Goal: Task Accomplishment & Management: Complete application form

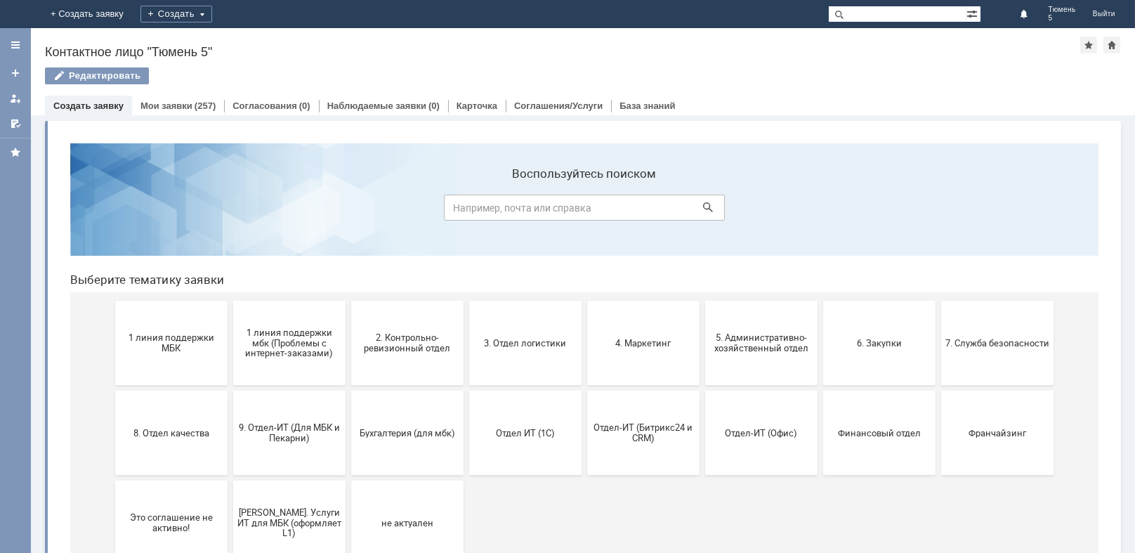
click at [8, 47] on div at bounding box center [15, 45] width 31 height 28
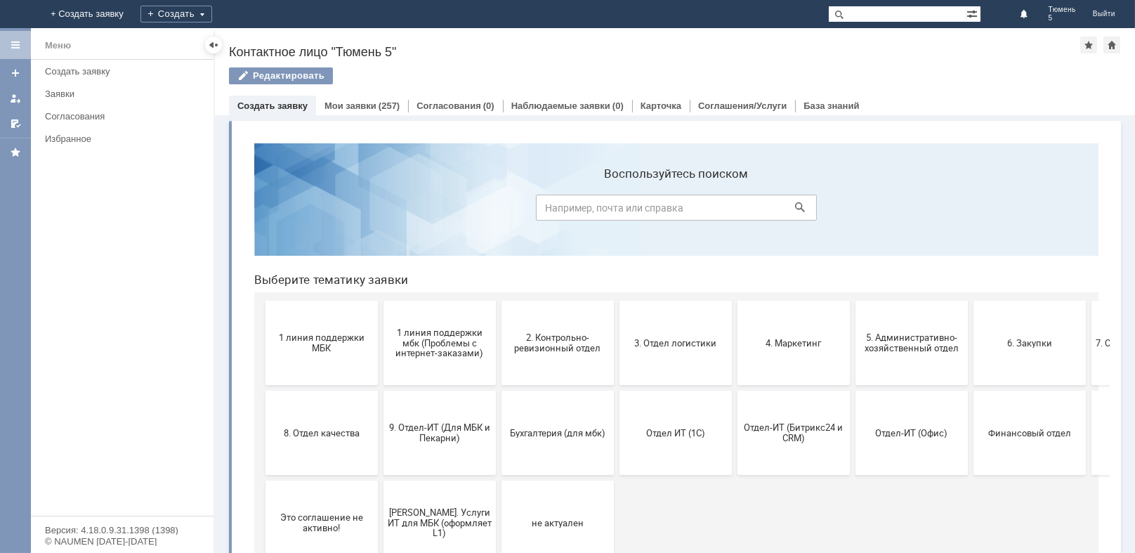
click at [12, 41] on div at bounding box center [15, 44] width 11 height 11
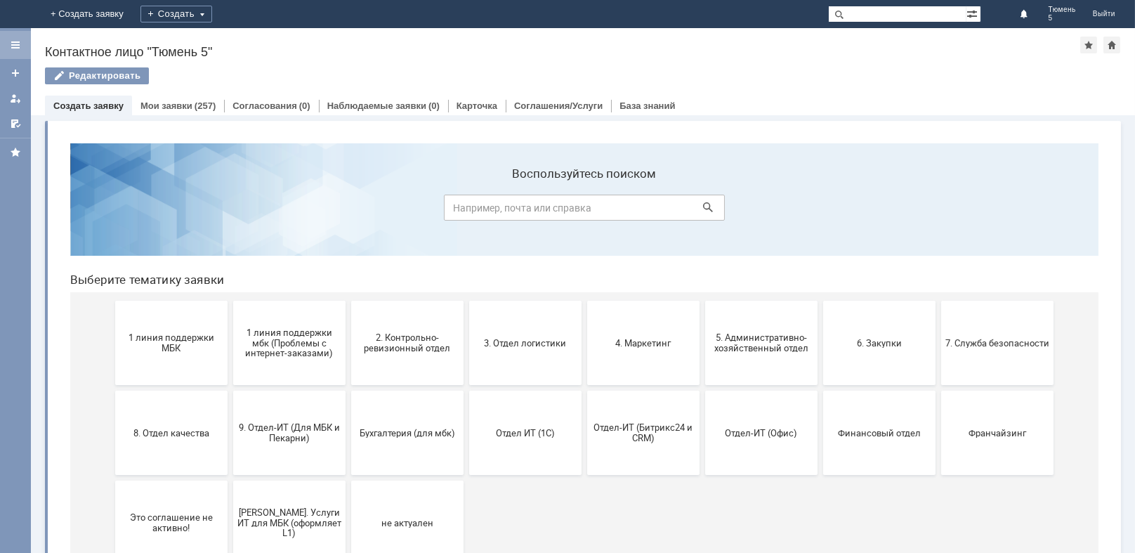
click at [13, 39] on div at bounding box center [15, 44] width 11 height 11
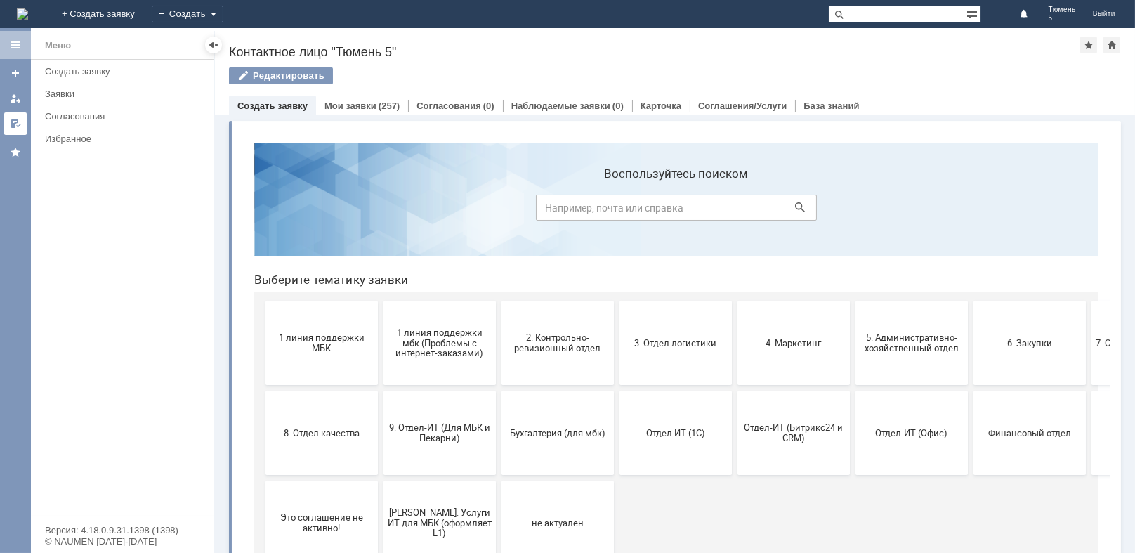
click at [20, 114] on link at bounding box center [15, 123] width 22 height 22
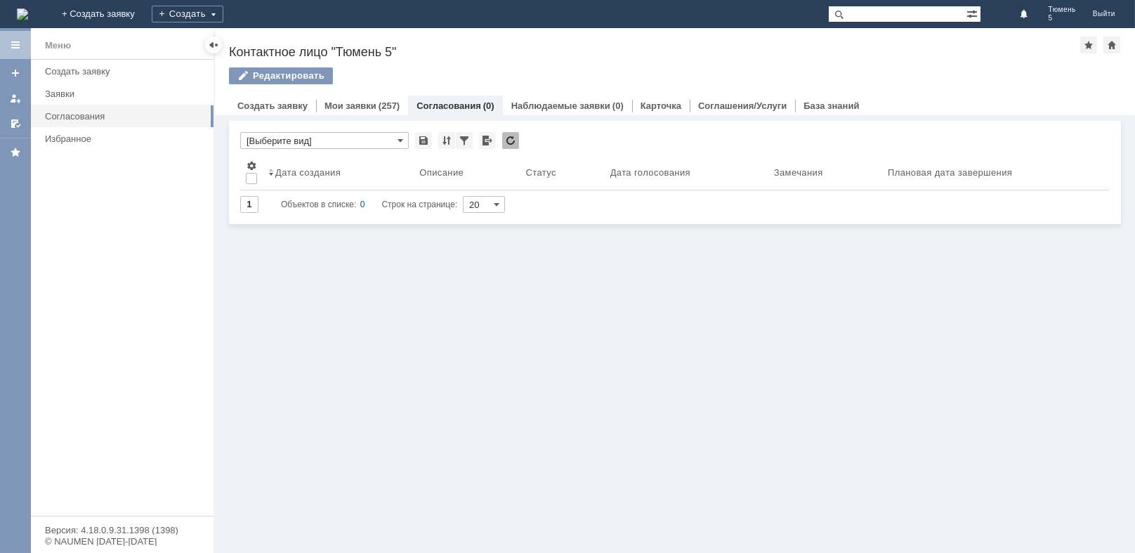
click at [15, 46] on div at bounding box center [15, 44] width 11 height 11
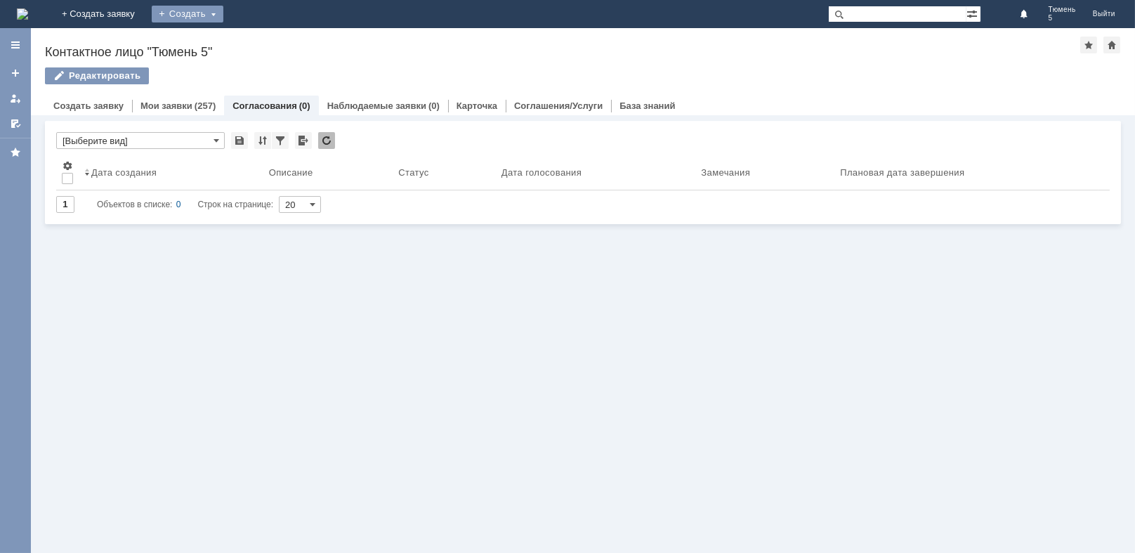
click at [223, 12] on div "Создать" at bounding box center [188, 14] width 72 height 17
click at [223, 8] on div "Создать" at bounding box center [188, 14] width 72 height 17
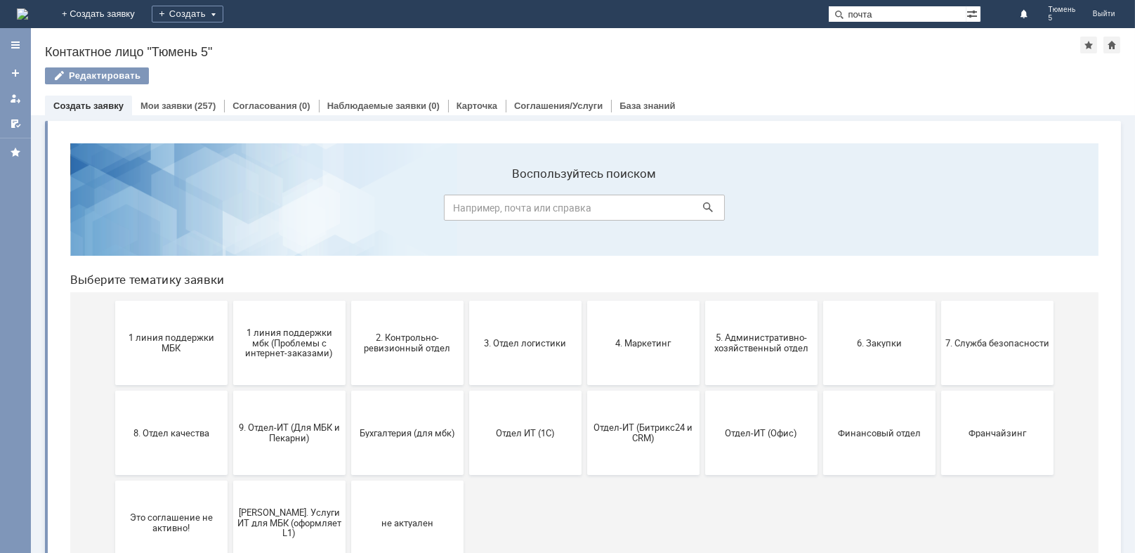
type input "почта"
click at [552, 202] on input at bounding box center [584, 207] width 281 height 26
type input "почта"
click at [703, 204] on icon at bounding box center [708, 207] width 10 height 10
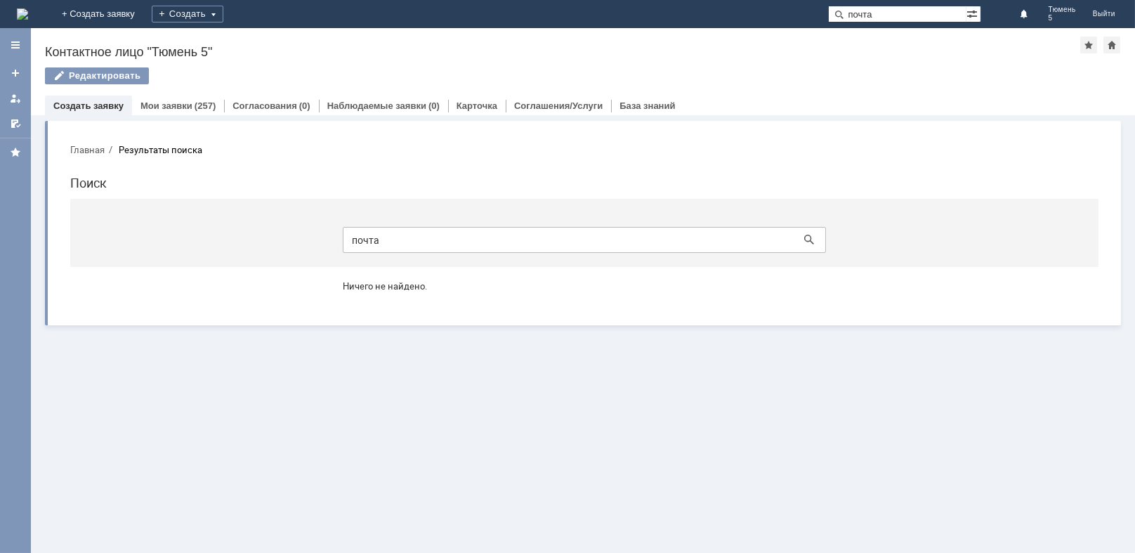
click at [805, 235] on icon at bounding box center [809, 239] width 10 height 10
click at [808, 237] on icon at bounding box center [809, 239] width 10 height 10
click at [431, 243] on input "почта" at bounding box center [584, 239] width 483 height 26
click at [16, 46] on div at bounding box center [15, 44] width 11 height 11
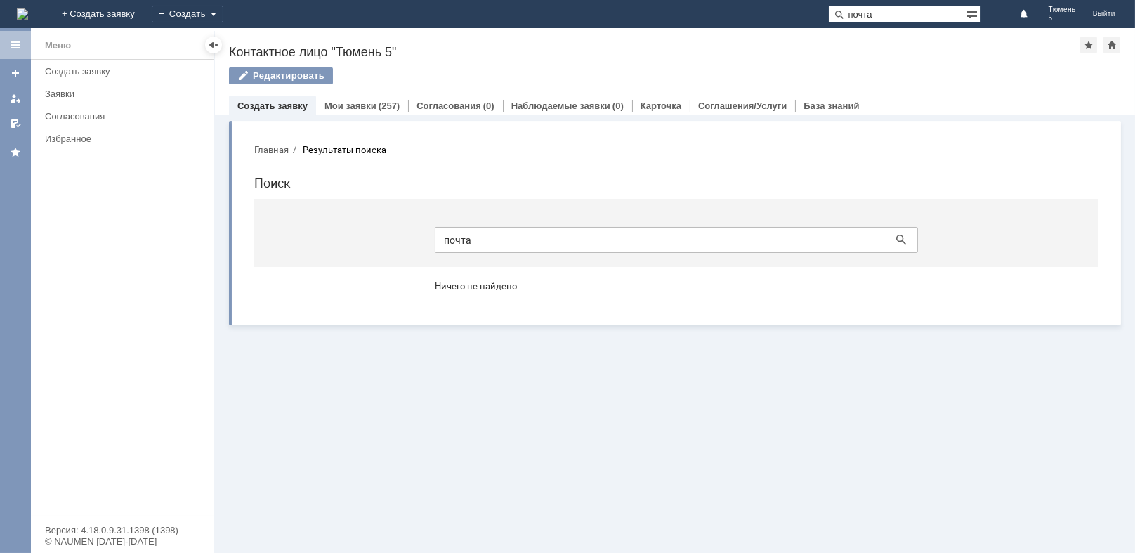
click at [383, 108] on div "(257)" at bounding box center [389, 105] width 21 height 11
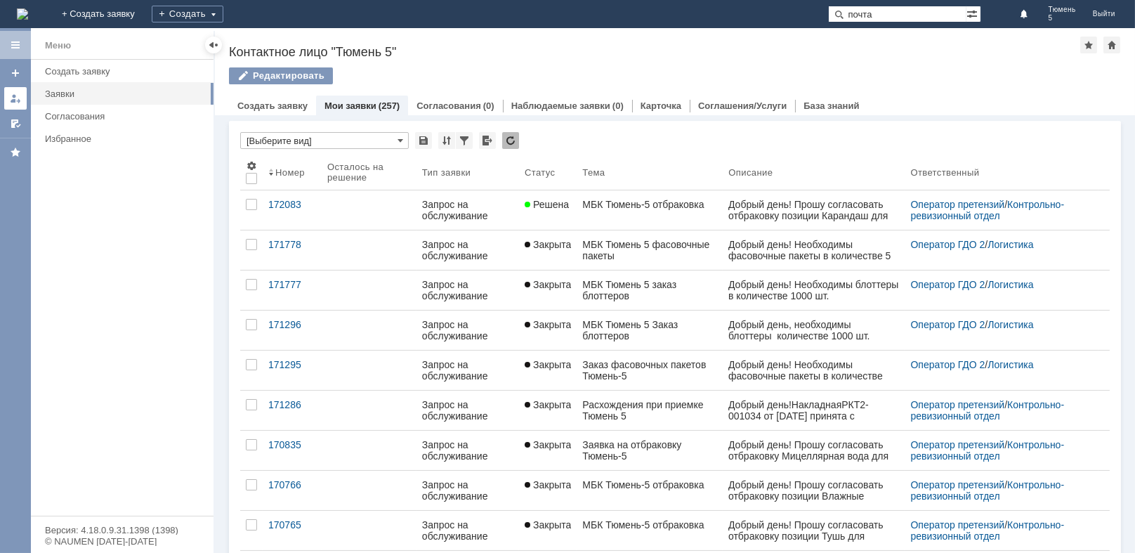
click at [11, 97] on div at bounding box center [15, 98] width 11 height 11
click at [15, 95] on div at bounding box center [15, 98] width 11 height 11
click at [215, 44] on div at bounding box center [213, 44] width 11 height 11
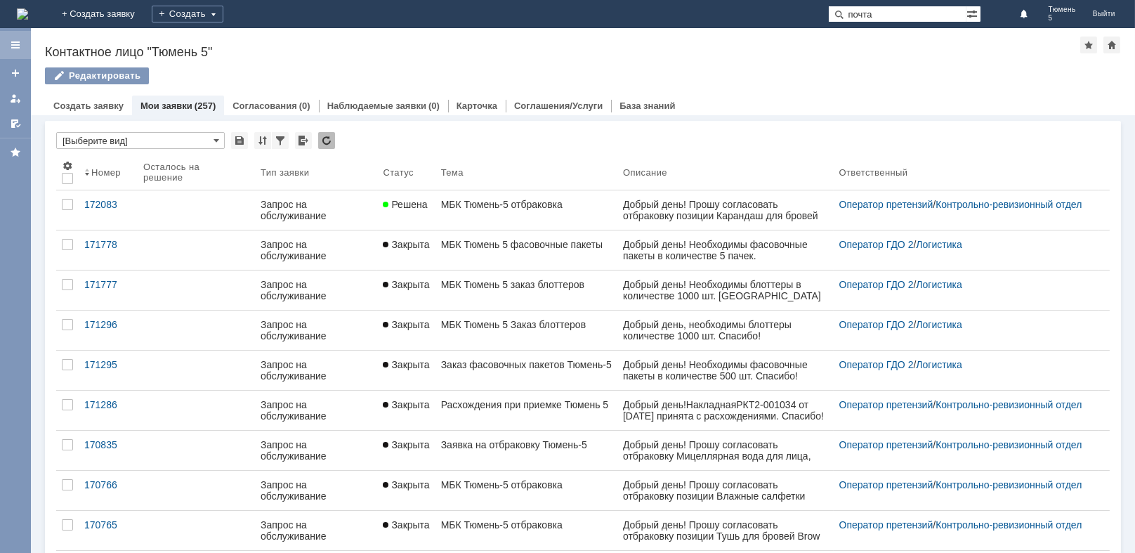
click at [12, 43] on div at bounding box center [15, 44] width 11 height 11
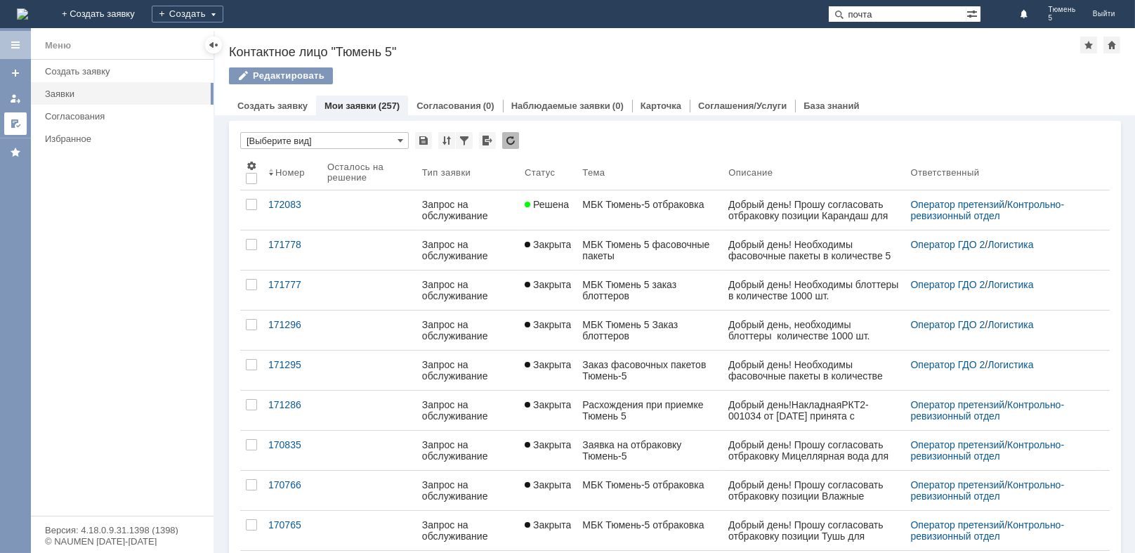
click at [15, 119] on div at bounding box center [15, 123] width 11 height 11
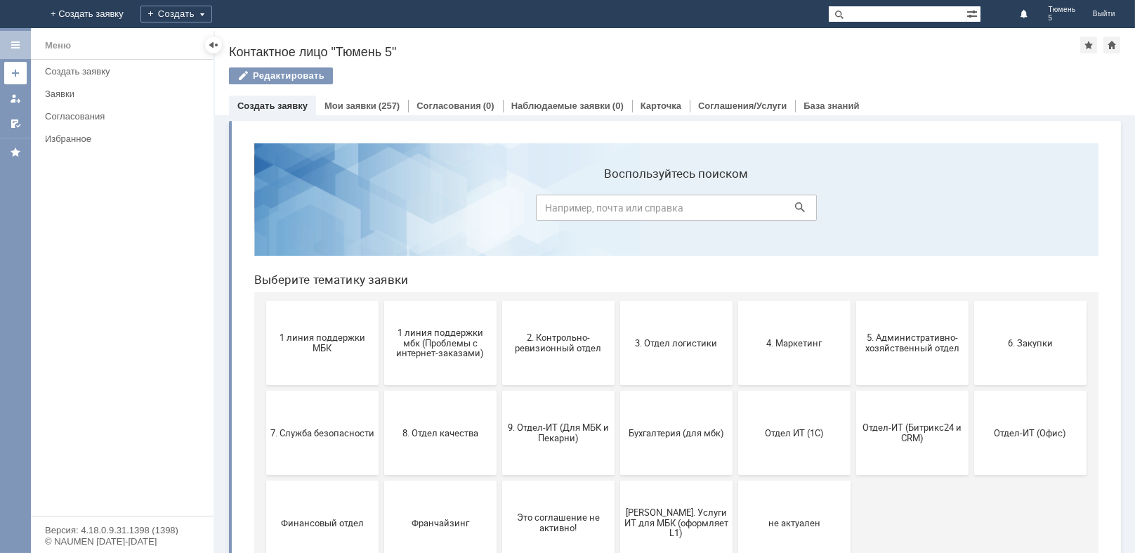
click at [20, 70] on div at bounding box center [15, 72] width 11 height 11
click at [12, 73] on div at bounding box center [15, 72] width 11 height 11
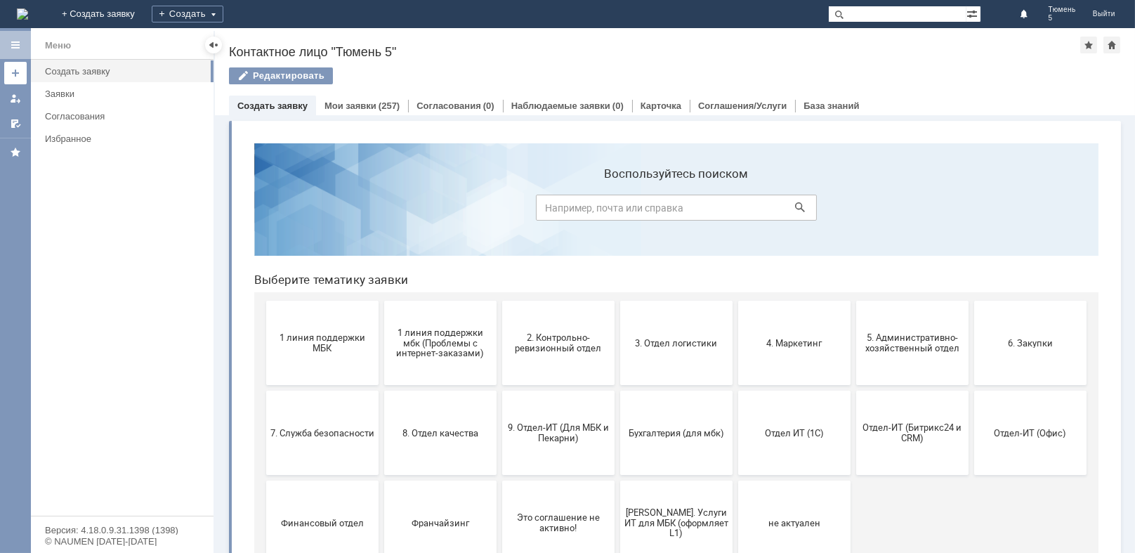
click at [18, 72] on div at bounding box center [15, 72] width 11 height 11
click at [178, 242] on div "Меню Создать заявку Заявки Согласования Избранное" at bounding box center [122, 288] width 183 height 456
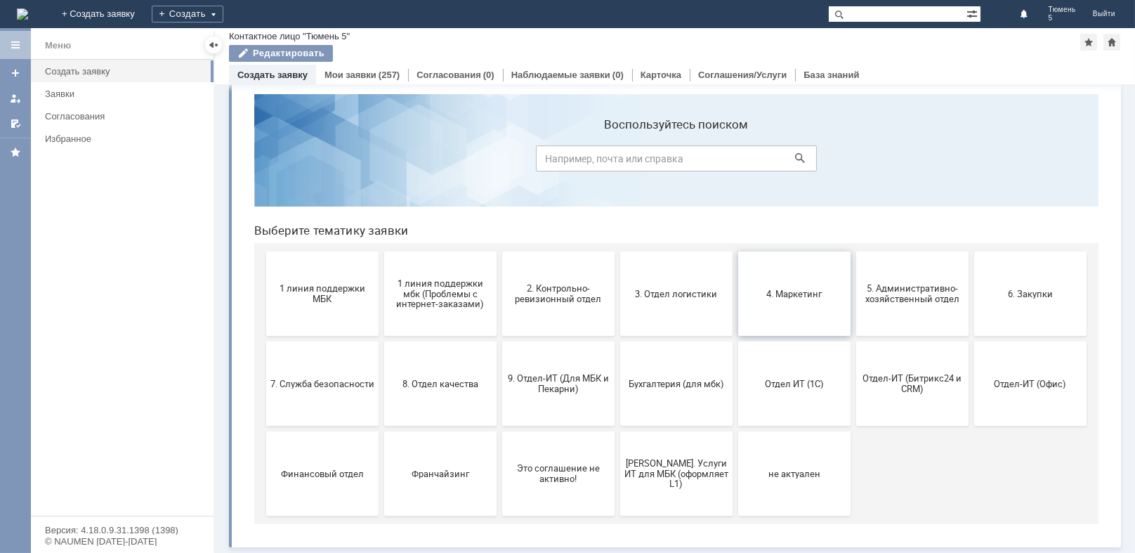
scroll to position [18, 0]
click at [1014, 146] on section "Воспользуйтесь поиском" at bounding box center [676, 151] width 844 height 112
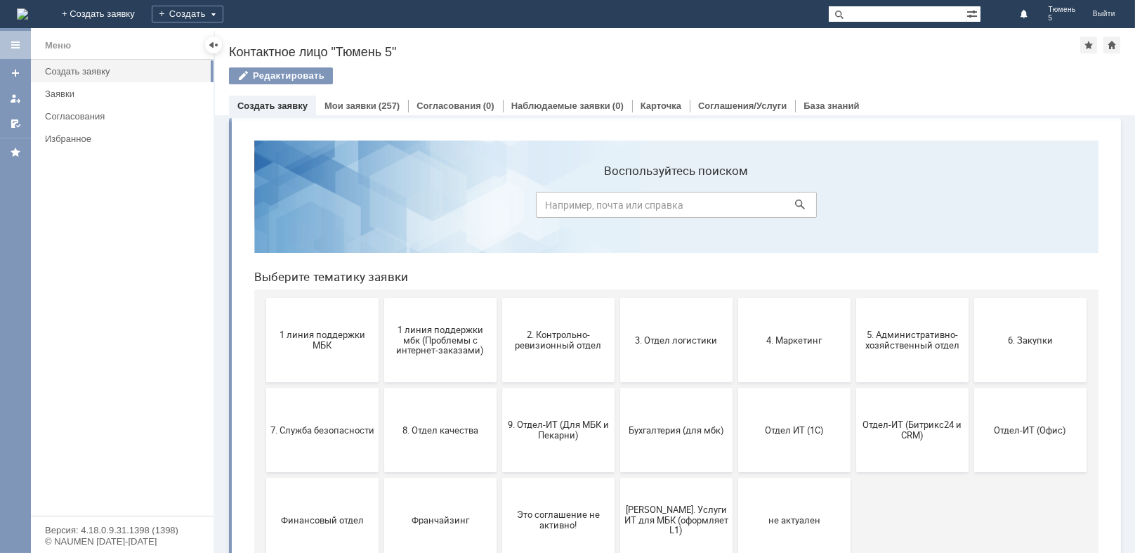
scroll to position [0, 0]
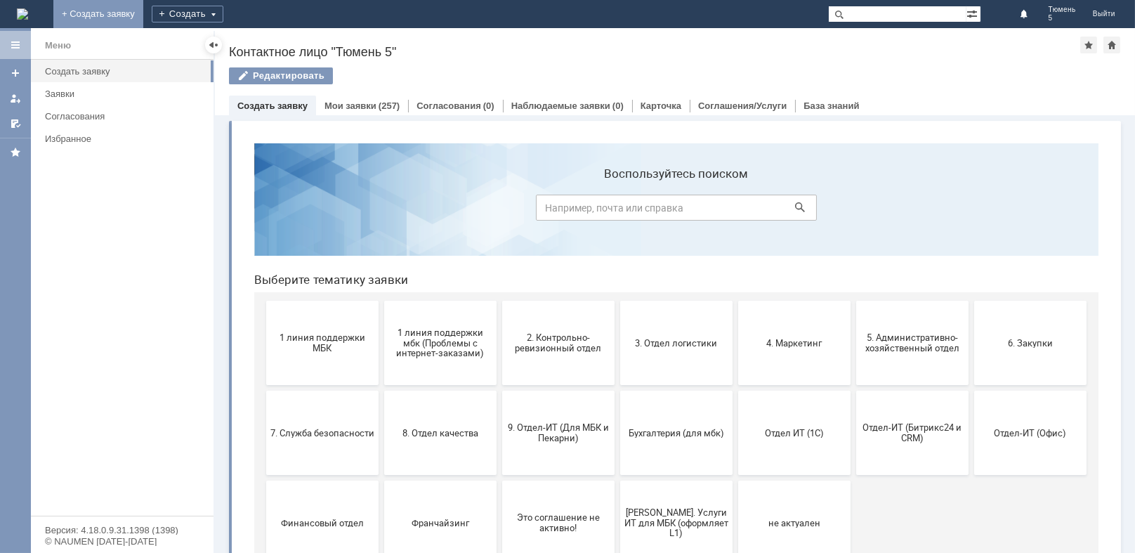
click at [143, 9] on link "+ Создать заявку" at bounding box center [98, 14] width 90 height 28
click at [223, 13] on div "Создать" at bounding box center [188, 14] width 72 height 17
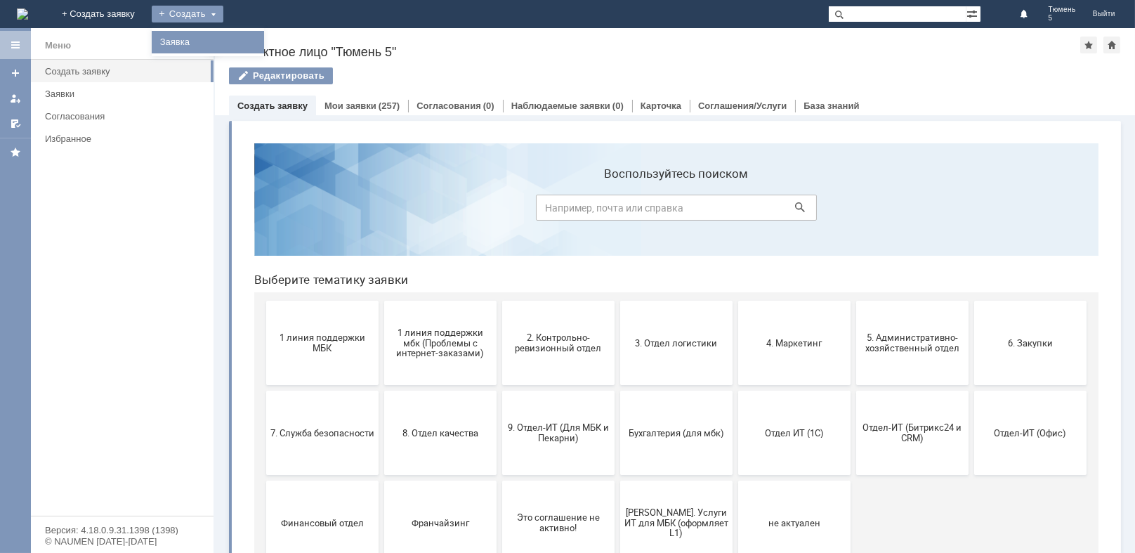
click at [261, 41] on link "Заявка" at bounding box center [208, 42] width 107 height 17
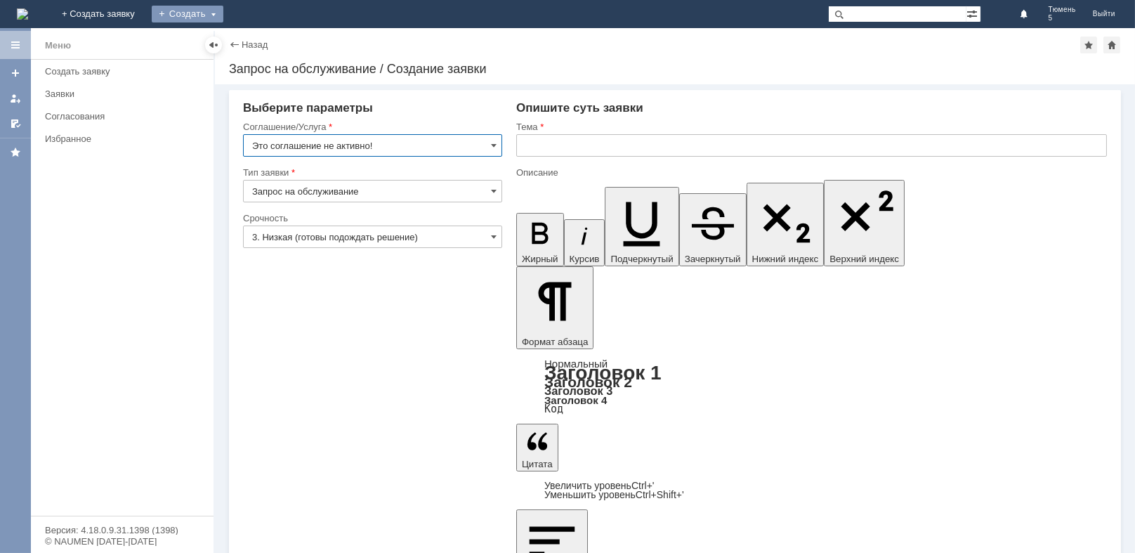
click at [223, 11] on div "Создать" at bounding box center [188, 14] width 72 height 17
click at [234, 43] on div "Назад" at bounding box center [248, 44] width 39 height 11
